Goal: Task Accomplishment & Management: Use online tool/utility

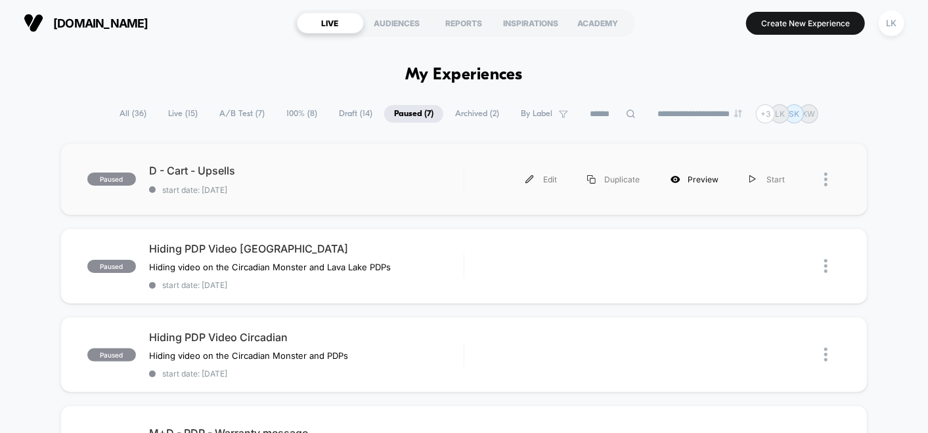
click at [689, 175] on div "Preview" at bounding box center [694, 180] width 79 height 30
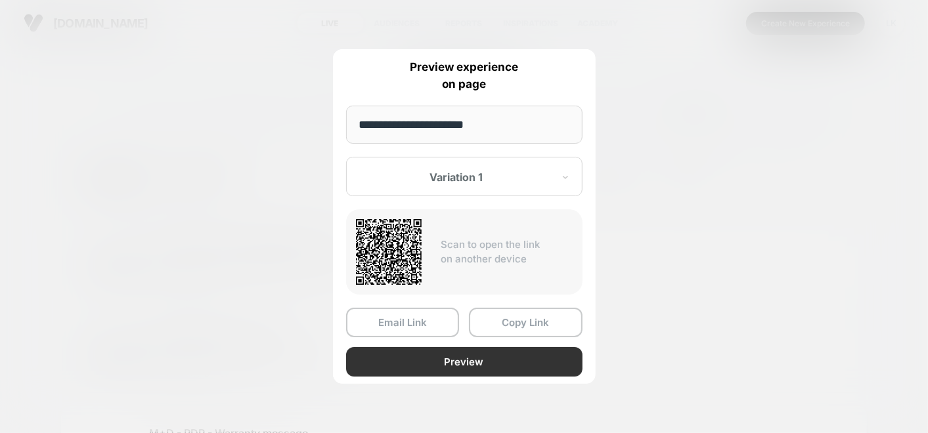
click at [478, 359] on button "Preview" at bounding box center [464, 362] width 236 height 30
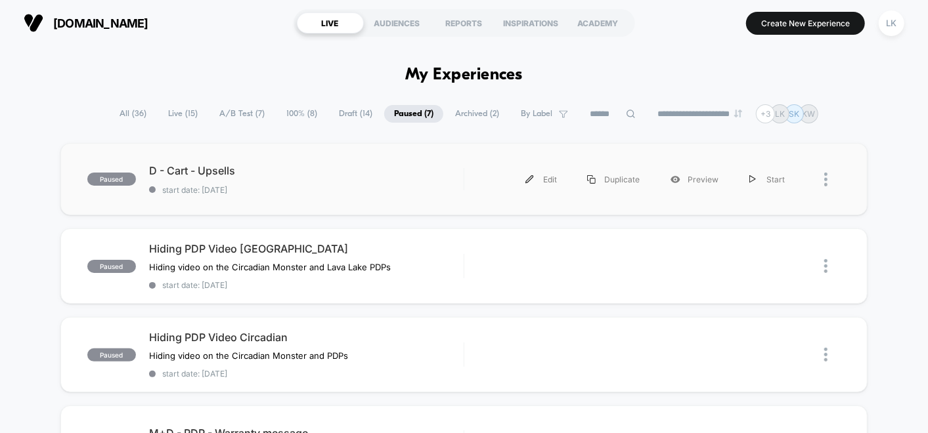
click at [829, 180] on div at bounding box center [832, 180] width 16 height 30
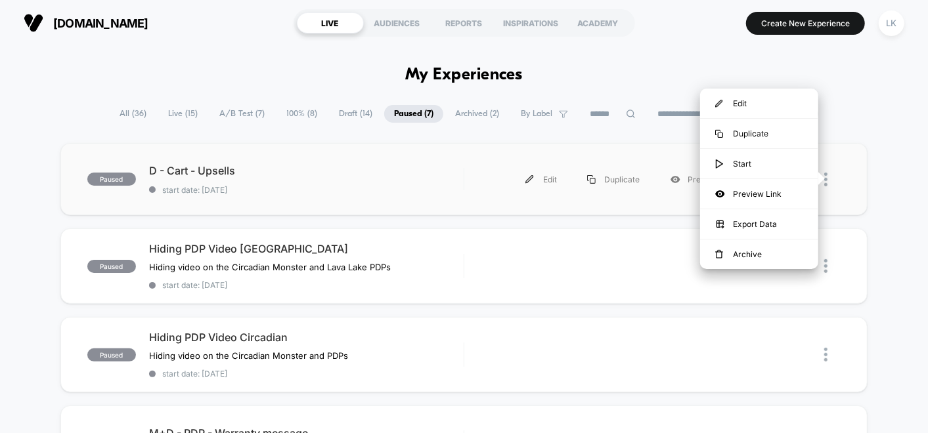
click at [862, 177] on div "paused D - Cart - Upsells start date: [DATE] Edit Duplicate Preview Start" at bounding box center [463, 179] width 807 height 72
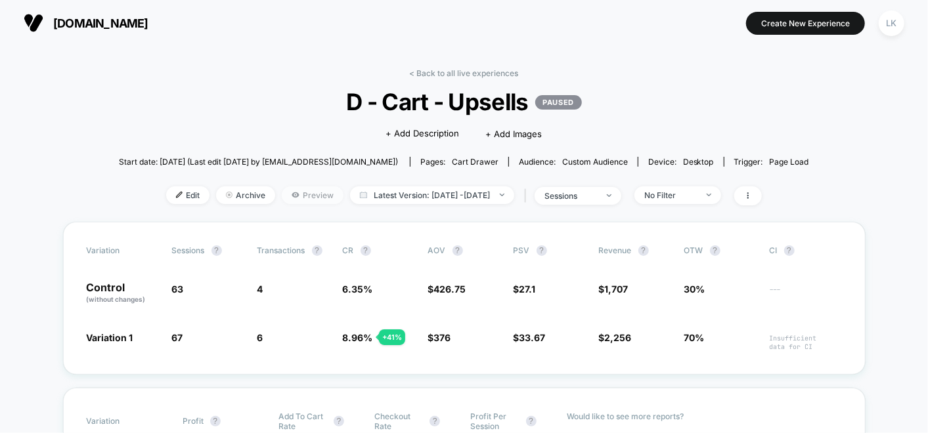
click at [293, 198] on span "Preview" at bounding box center [313, 195] width 62 height 18
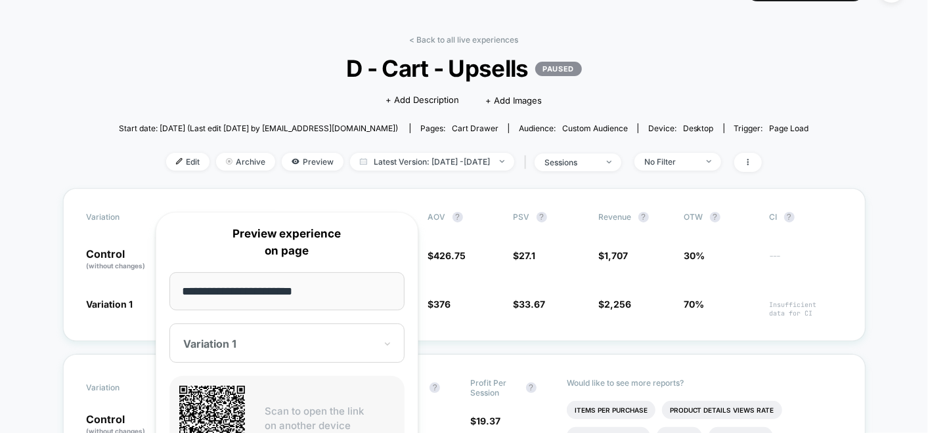
scroll to position [219, 0]
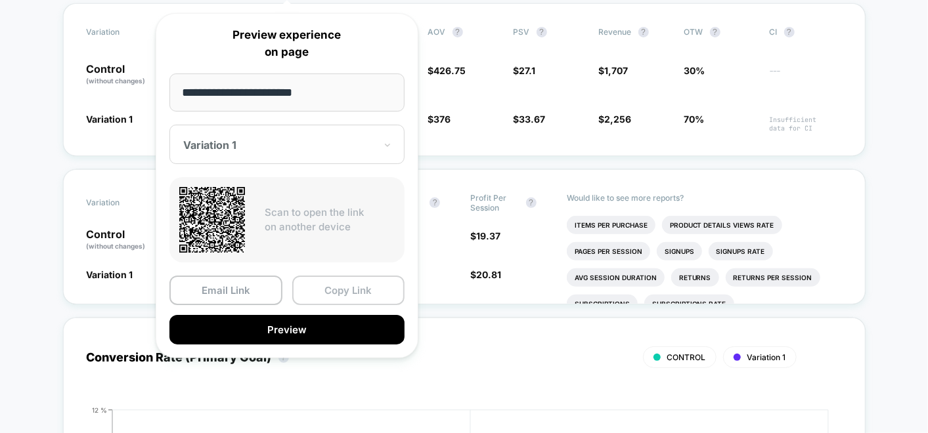
click at [335, 291] on button "Copy Link" at bounding box center [348, 291] width 113 height 30
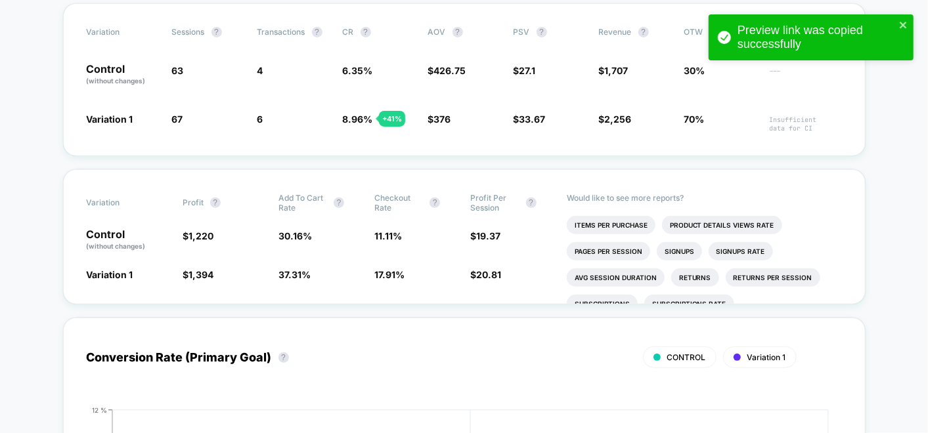
click at [904, 18] on div "Preview link was copied successfully" at bounding box center [810, 37] width 205 height 46
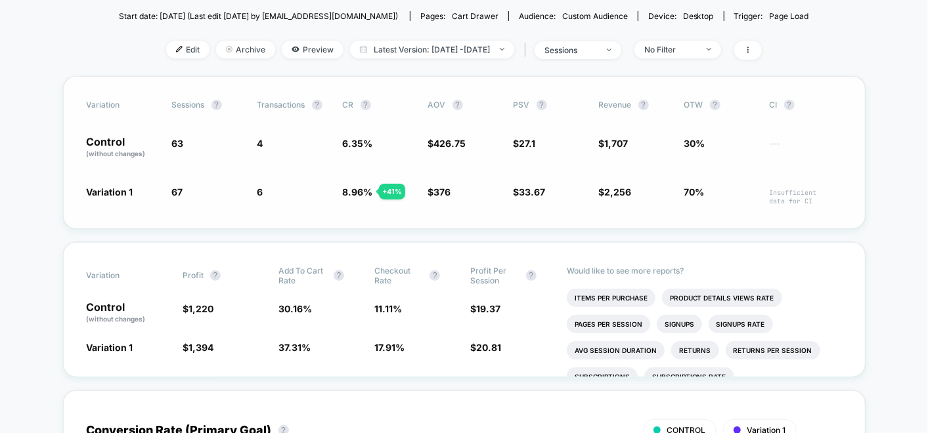
scroll to position [0, 0]
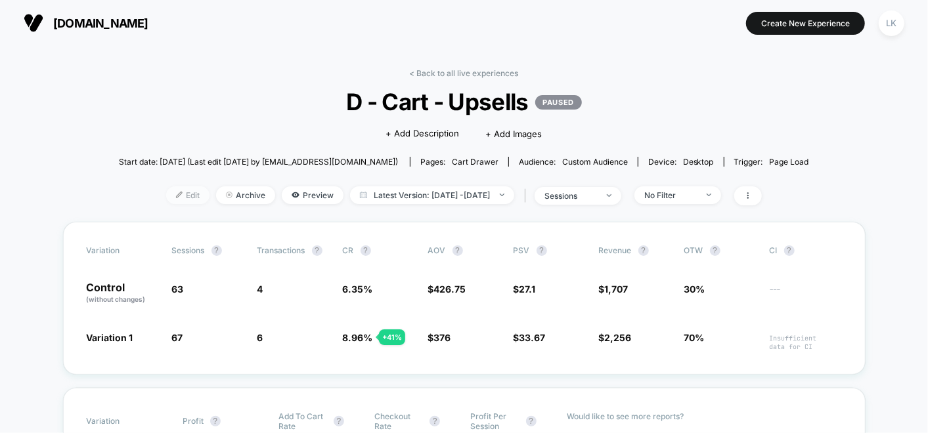
click at [168, 192] on span "Edit" at bounding box center [187, 195] width 43 height 18
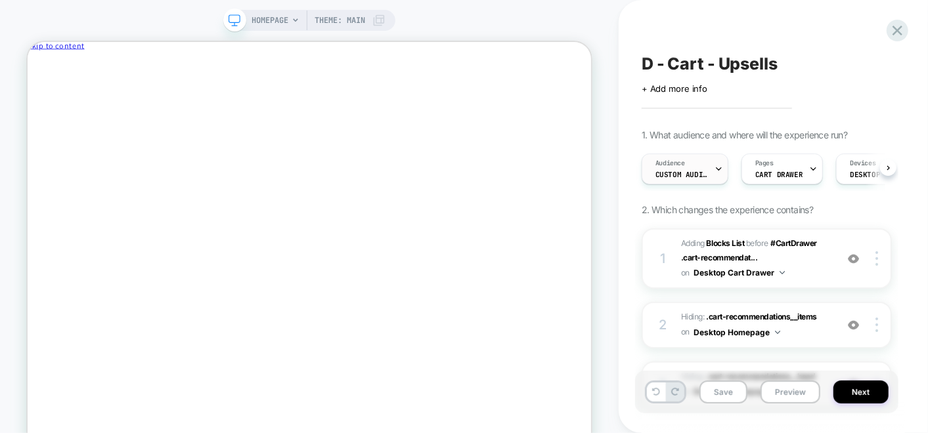
click at [720, 168] on icon at bounding box center [718, 169] width 5 height 3
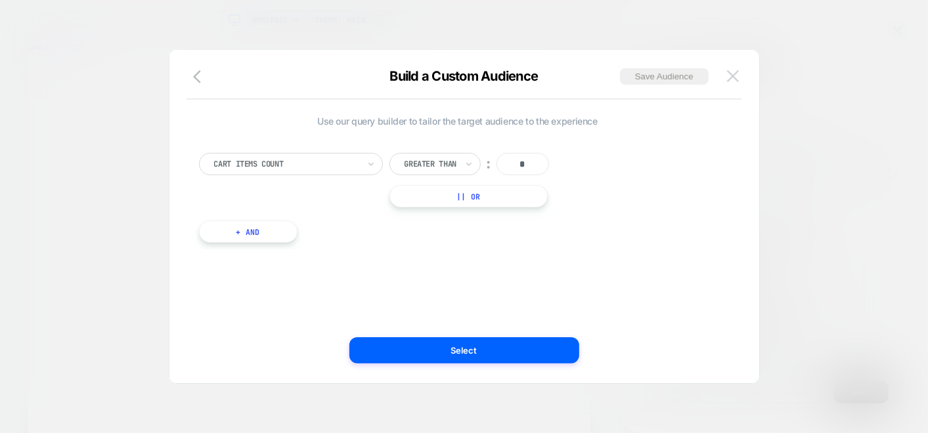
click at [733, 80] on img at bounding box center [733, 75] width 12 height 11
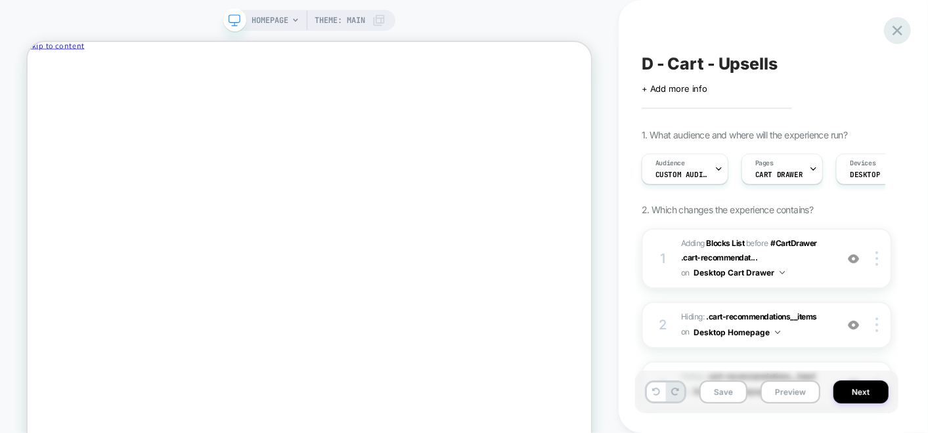
click at [0, 0] on icon at bounding box center [0, 0] width 0 height 0
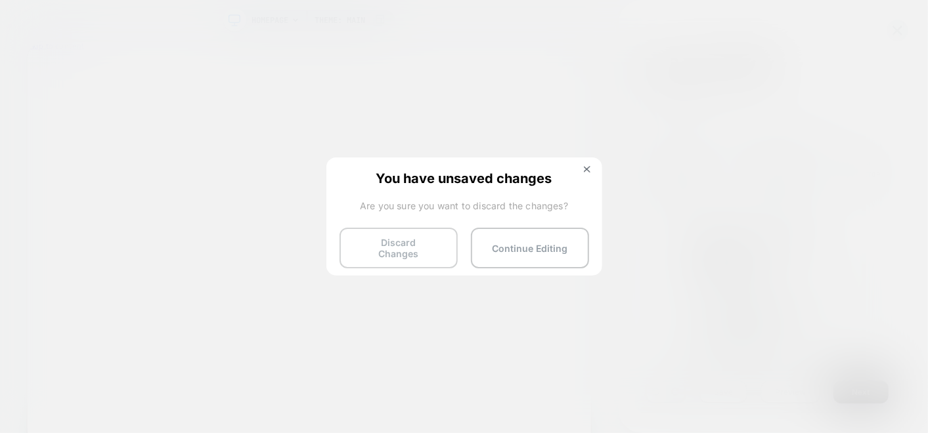
click at [416, 237] on button "Discard Changes" at bounding box center [398, 248] width 118 height 41
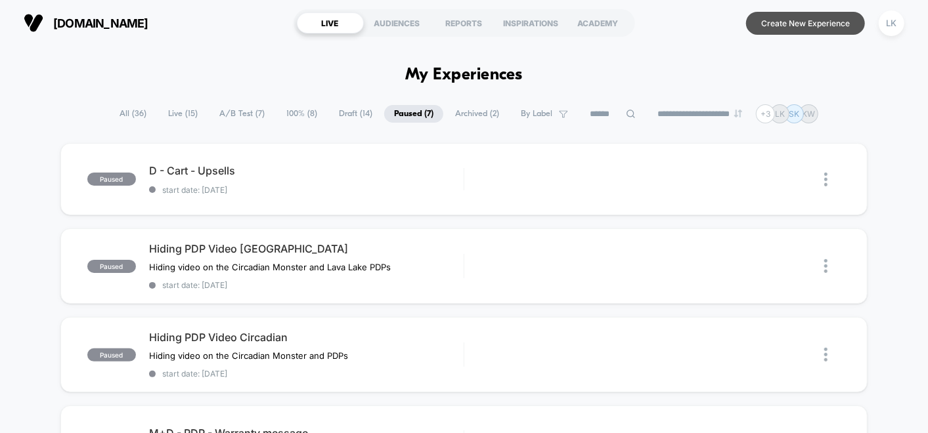
click at [800, 15] on button "Create New Experience" at bounding box center [805, 23] width 119 height 23
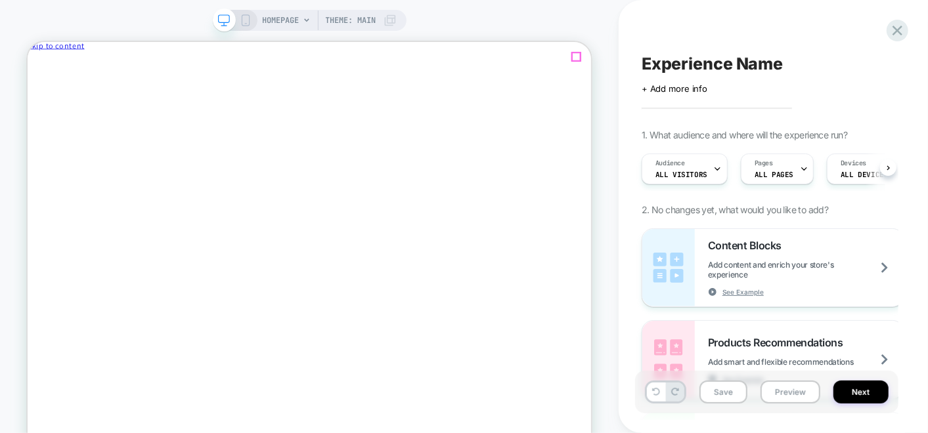
click at [84, 64] on span "Close drawer" at bounding box center [58, 69] width 52 height 10
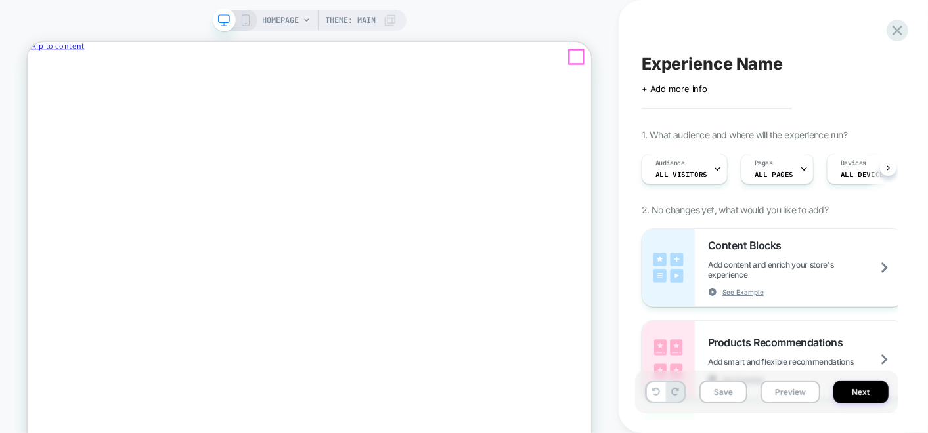
click at [89, 62] on button "Close drawer" at bounding box center [58, 69] width 62 height 14
click at [307, 24] on div "HOMEPAGE Theme: MAIN" at bounding box center [330, 20] width 134 height 21
click at [304, 16] on icon at bounding box center [307, 20] width 8 height 8
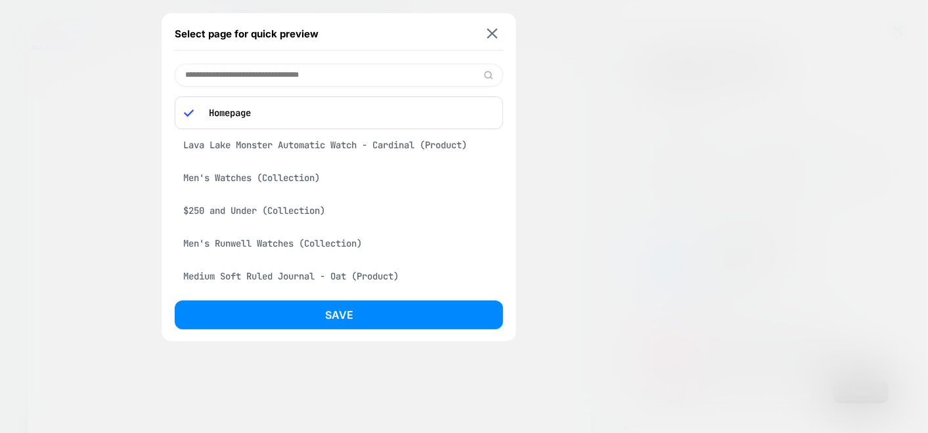
click at [388, 79] on input at bounding box center [339, 75] width 328 height 23
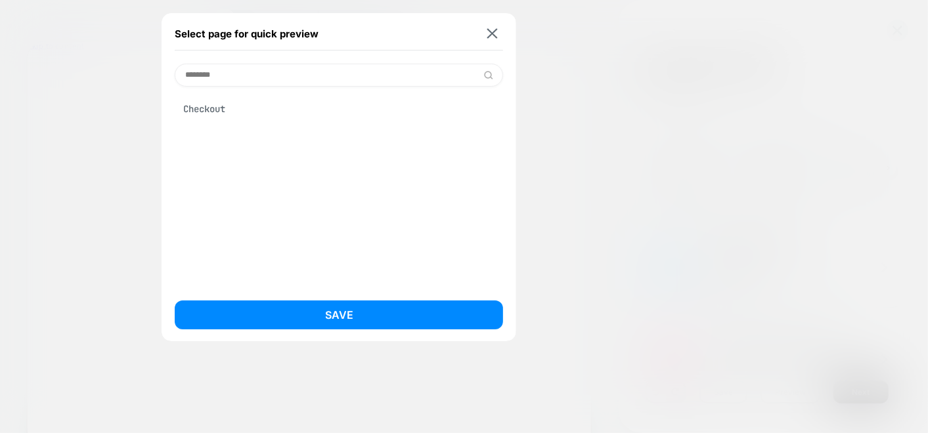
type input "********"
click at [303, 114] on div "Checkout" at bounding box center [339, 109] width 328 height 25
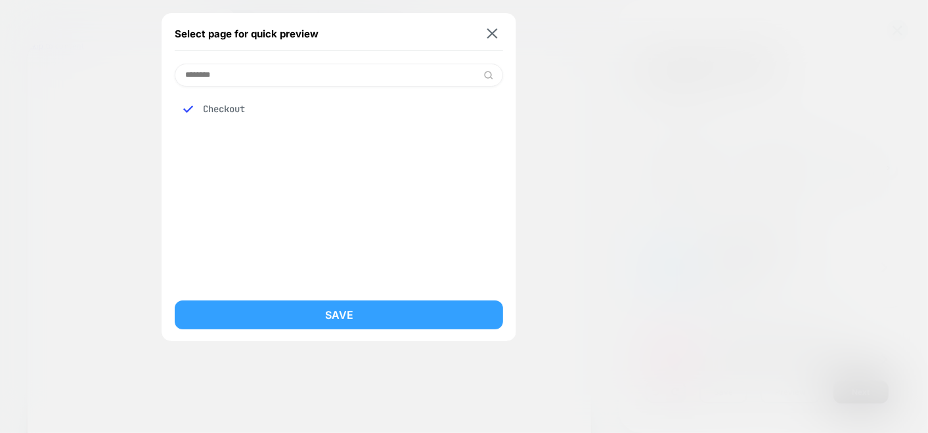
click at [311, 320] on button "Save" at bounding box center [339, 315] width 328 height 29
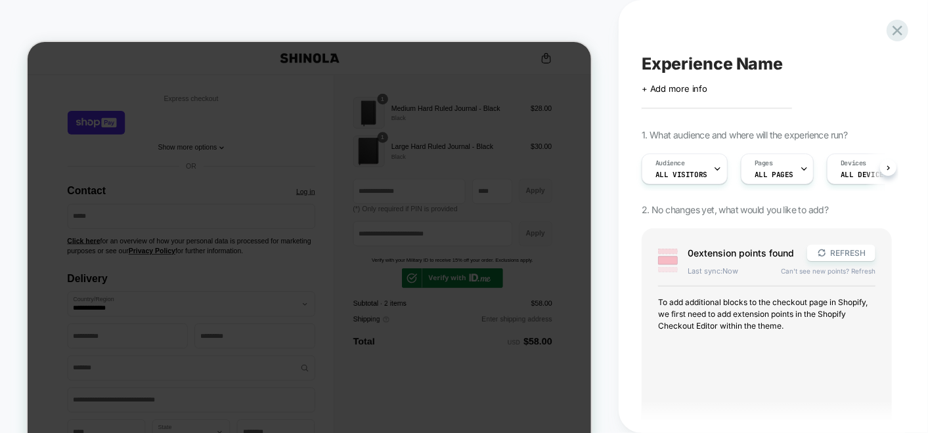
click at [623, 92] on div "Experience Name Click to edit experience details + Add more info 1. What audien…" at bounding box center [773, 216] width 309 height 433
click at [247, 250] on div at bounding box center [309, 247] width 563 height 410
drag, startPoint x: 246, startPoint y: 207, endPoint x: 259, endPoint y: 100, distance: 107.8
click at [246, 198] on div at bounding box center [309, 247] width 563 height 410
click at [337, 28] on div at bounding box center [376, 21] width 79 height 13
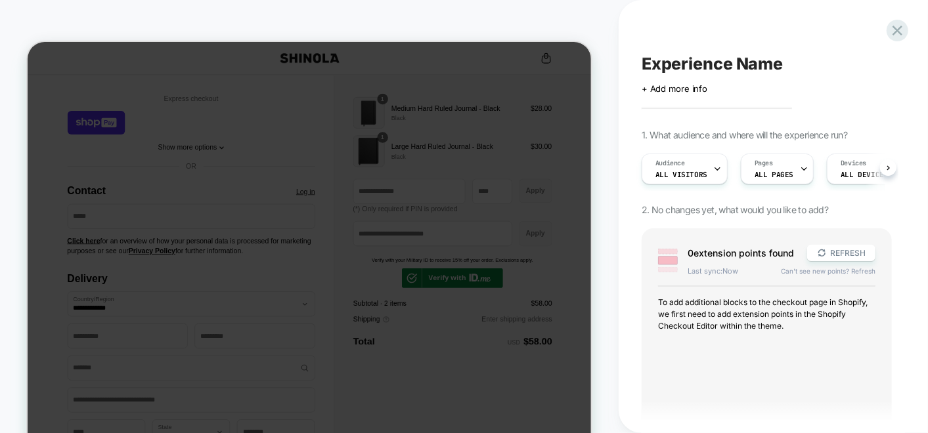
click at [337, 28] on div at bounding box center [376, 21] width 79 height 13
click at [848, 261] on button "REFRESH" at bounding box center [841, 253] width 68 height 16
